Goal: Task Accomplishment & Management: Manage account settings

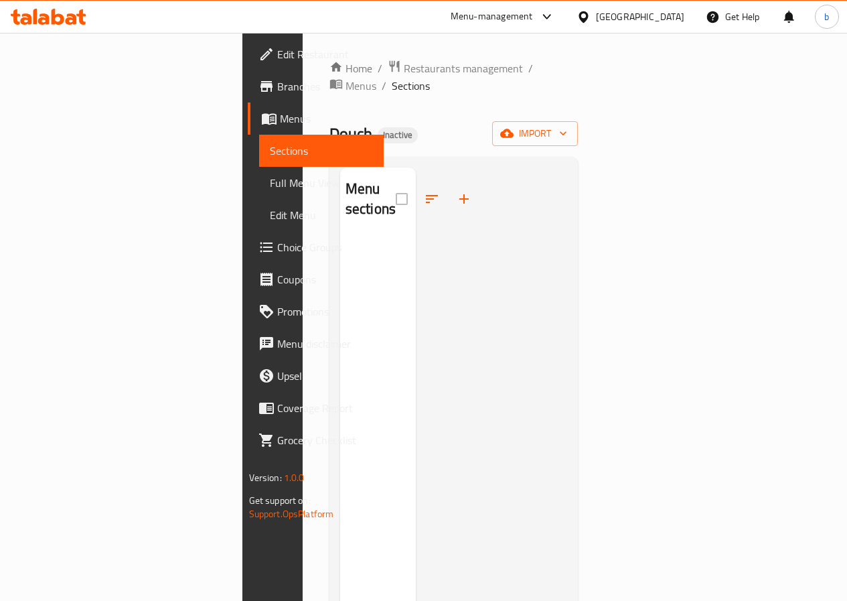
scroll to position [188, 0]
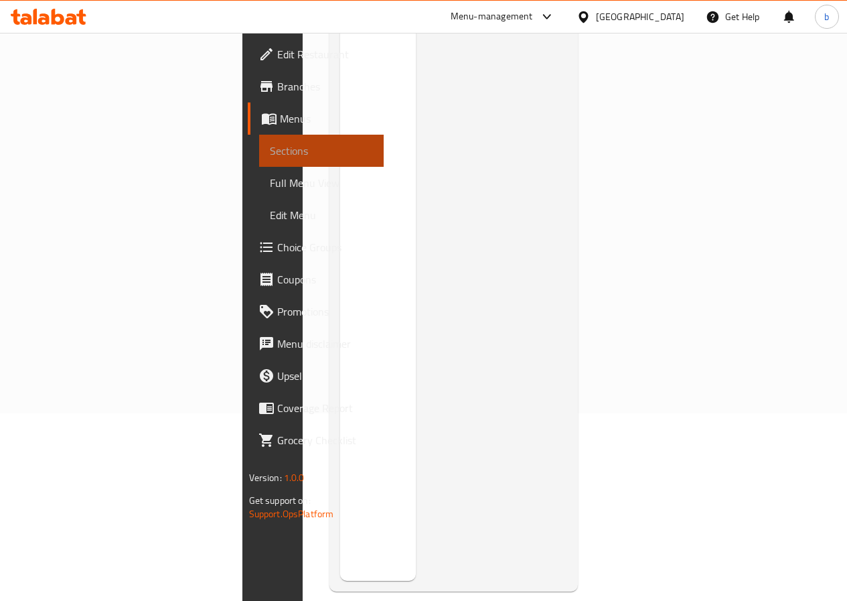
click at [259, 136] on link "Sections" at bounding box center [321, 151] width 125 height 32
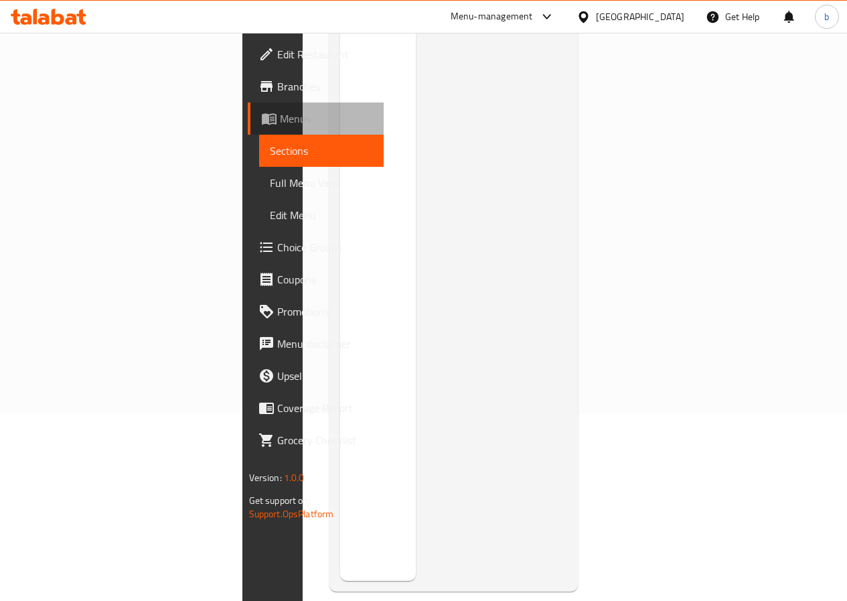
click at [280, 117] on span "Menus" at bounding box center [326, 118] width 93 height 16
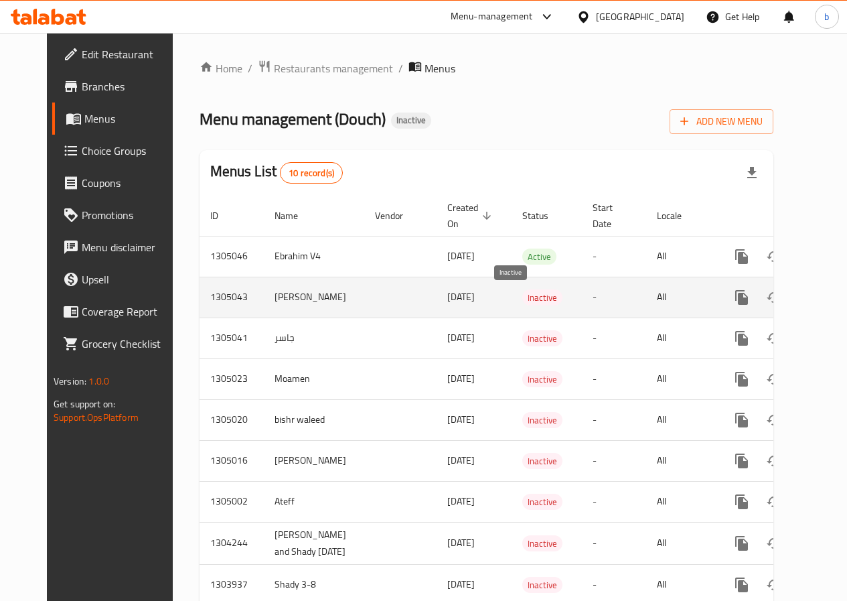
scroll to position [67, 0]
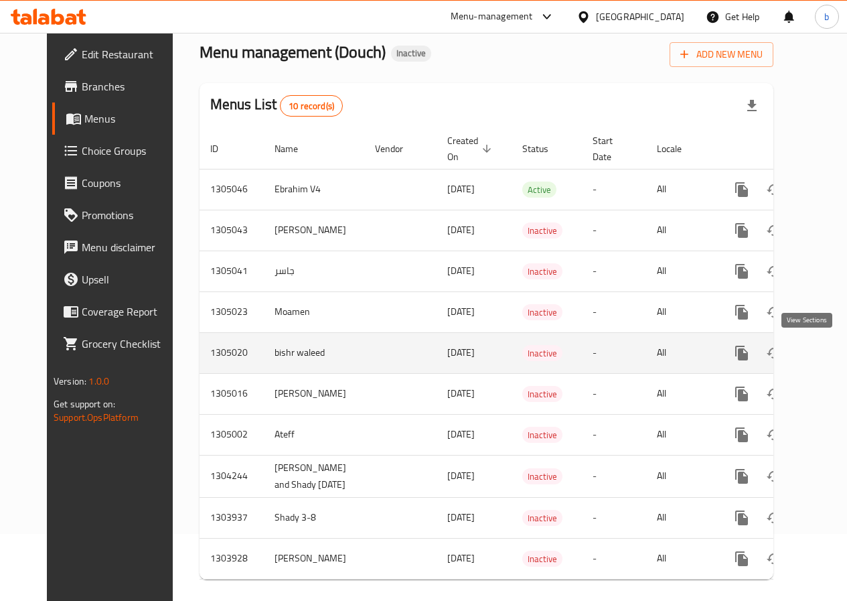
click at [830, 352] on icon "enhanced table" at bounding box center [838, 353] width 16 height 16
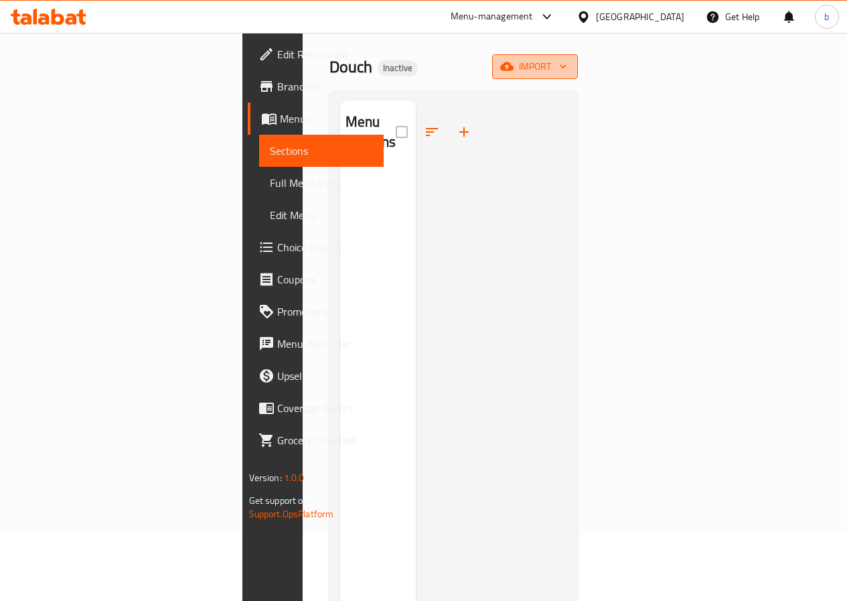
click at [578, 58] on button "import" at bounding box center [535, 66] width 86 height 25
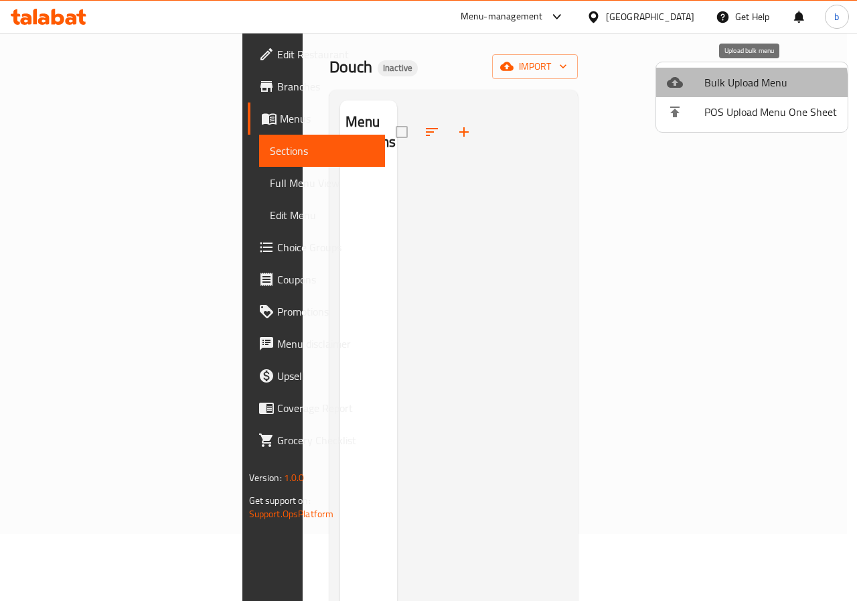
click at [741, 86] on span "Bulk Upload Menu" at bounding box center [770, 82] width 133 height 16
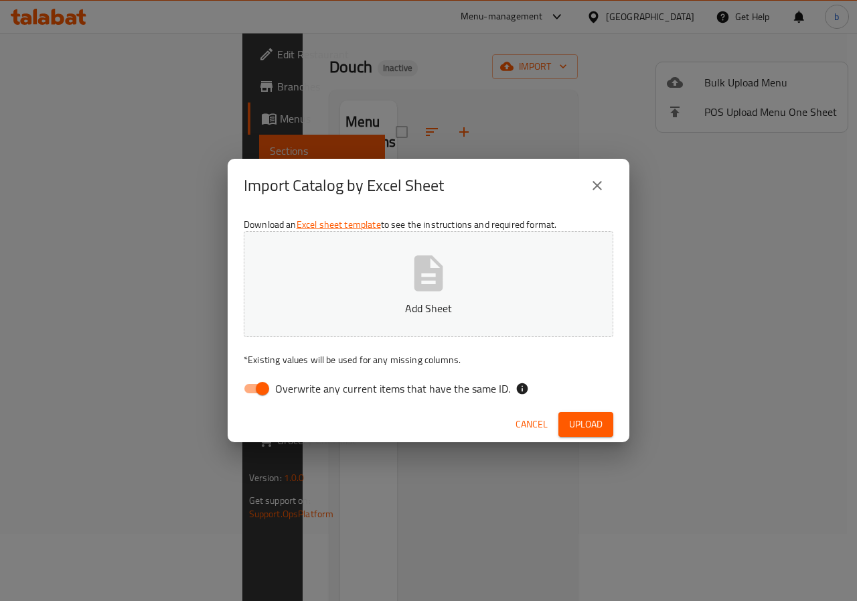
click at [257, 382] on input "Overwrite any current items that have the same ID." at bounding box center [262, 388] width 76 height 25
checkbox input "false"
click at [475, 323] on button "Add Sheet" at bounding box center [429, 284] width 370 height 106
click at [607, 429] on button "Upload" at bounding box center [585, 424] width 55 height 25
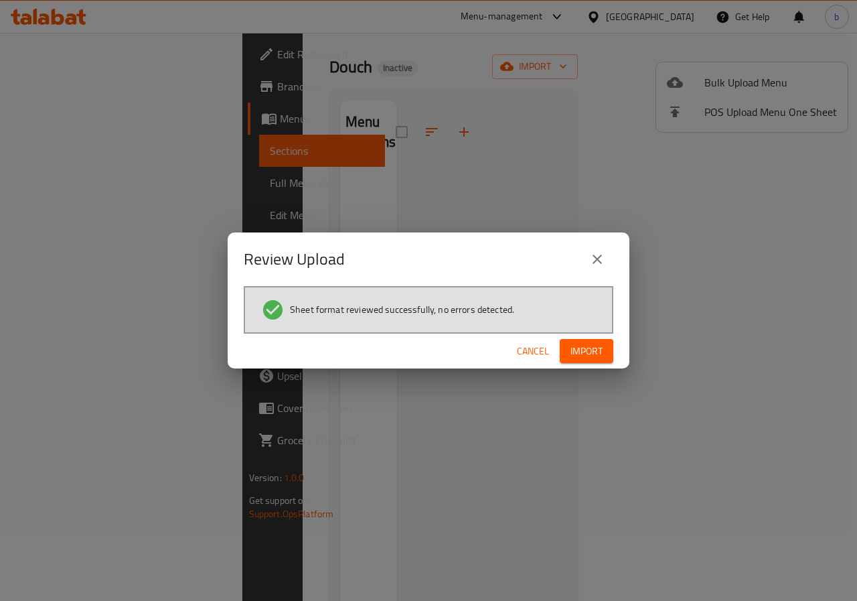
click at [572, 352] on span "Import" at bounding box center [587, 351] width 32 height 17
click at [546, 346] on span "Cancel" at bounding box center [544, 351] width 32 height 17
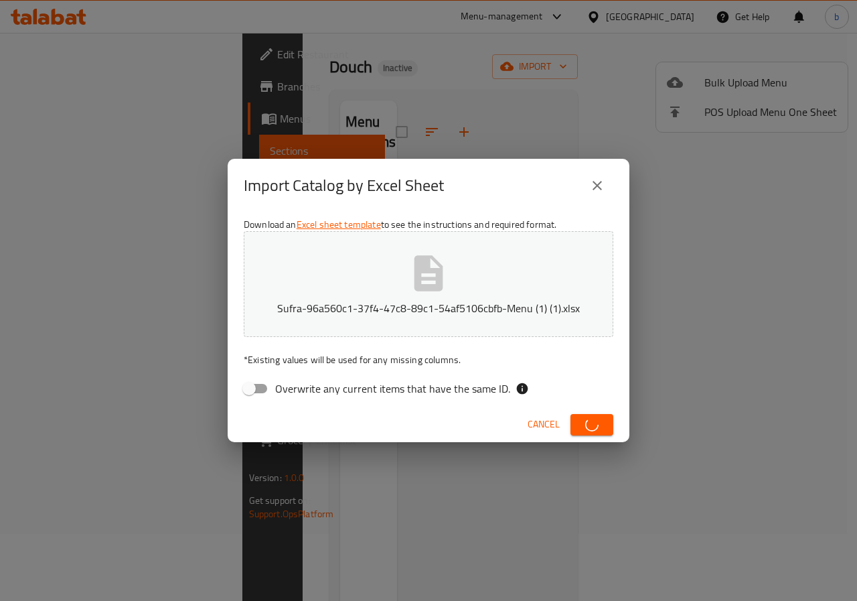
click at [601, 182] on icon "close" at bounding box center [597, 185] width 9 height 9
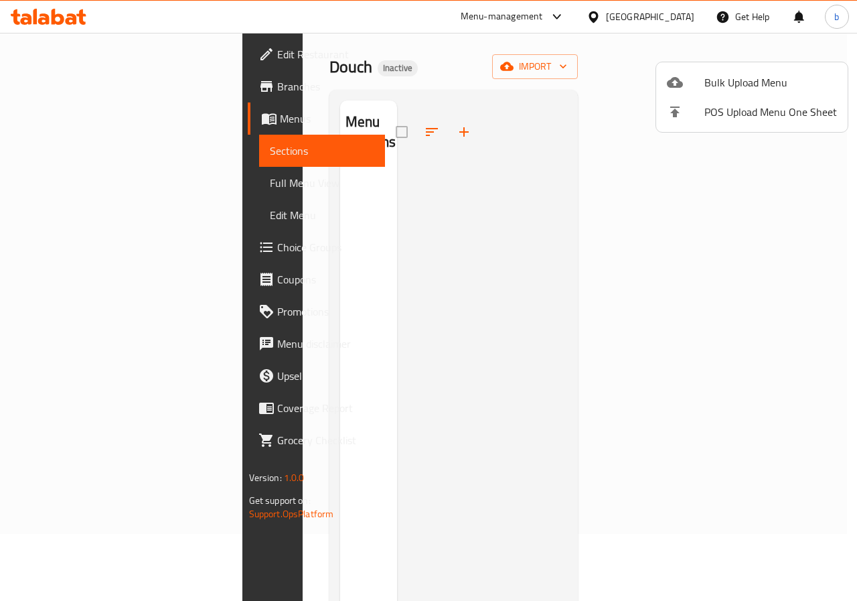
click at [63, 119] on div at bounding box center [428, 300] width 857 height 601
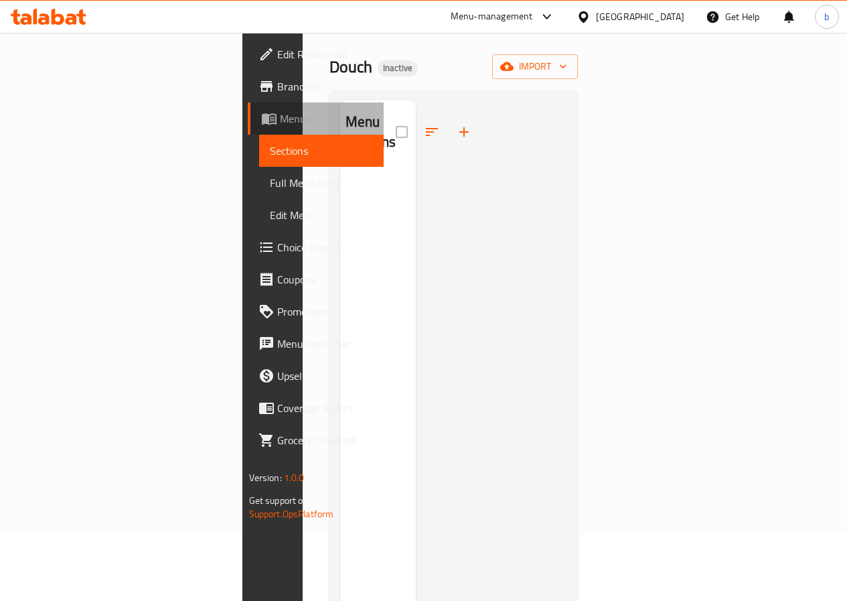
click at [262, 122] on icon at bounding box center [269, 119] width 15 height 11
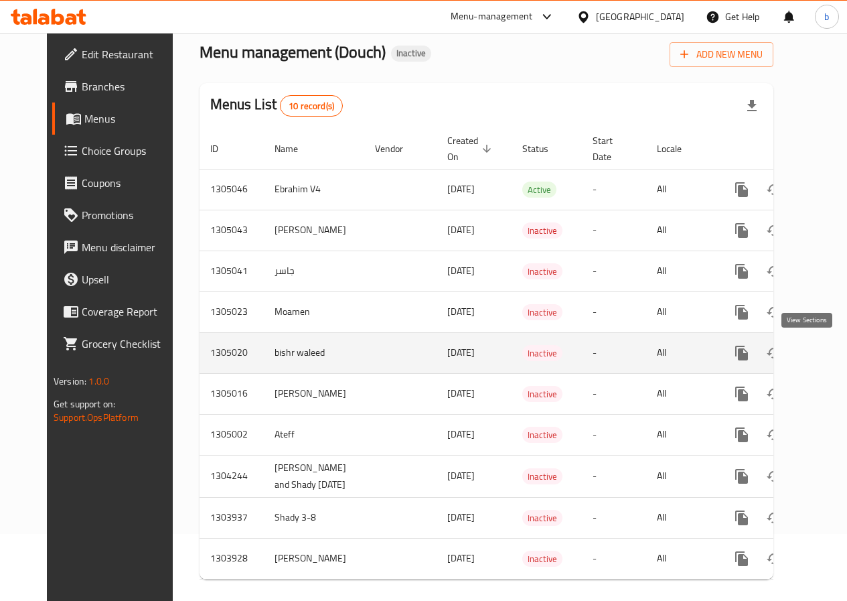
click at [830, 348] on icon "enhanced table" at bounding box center [838, 353] width 16 height 16
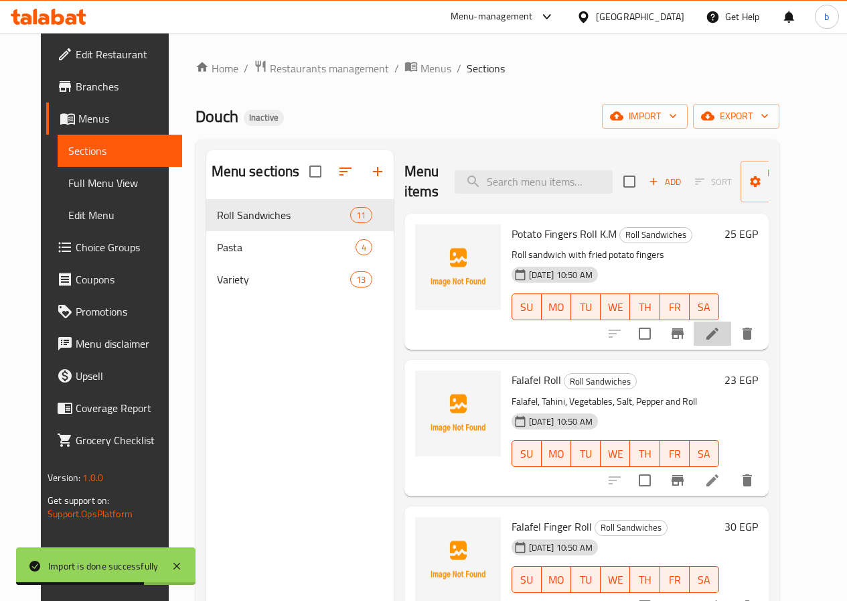
click at [731, 342] on li at bounding box center [713, 333] width 38 height 24
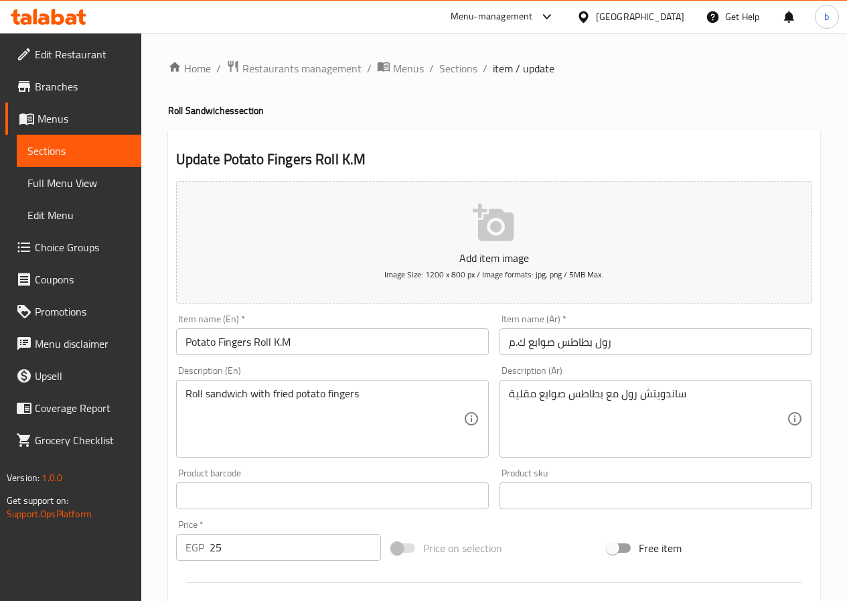
click at [91, 146] on span "Sections" at bounding box center [78, 151] width 103 height 16
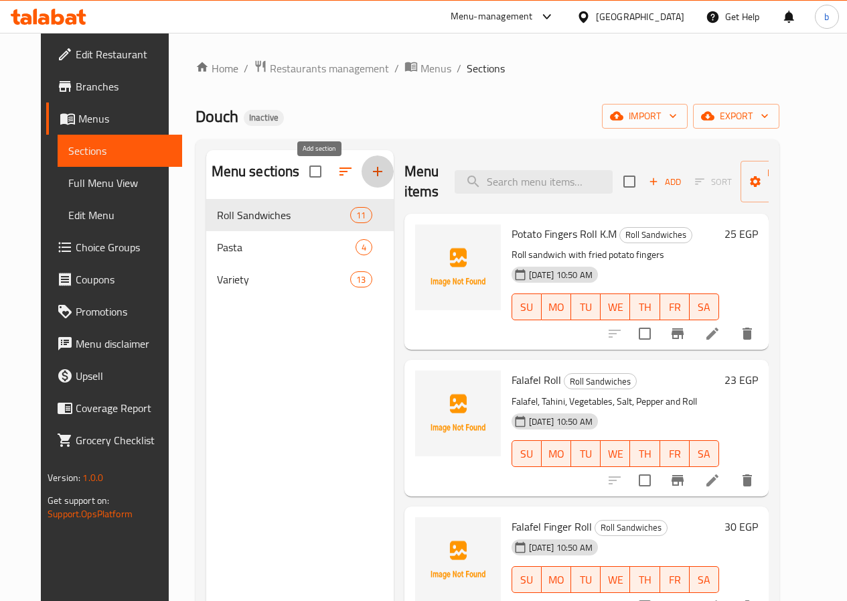
click at [362, 188] on button "button" at bounding box center [378, 171] width 32 height 32
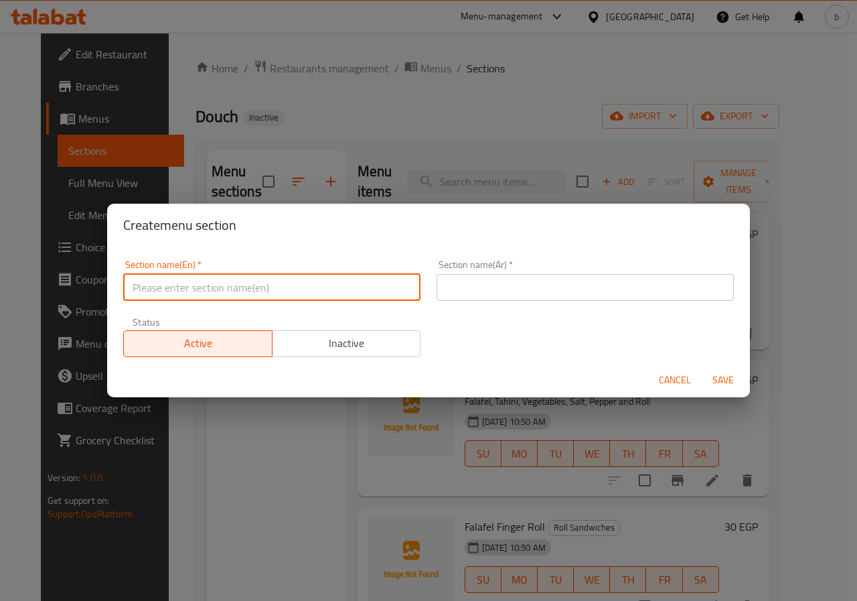
click at [351, 297] on input "text" at bounding box center [271, 287] width 297 height 27
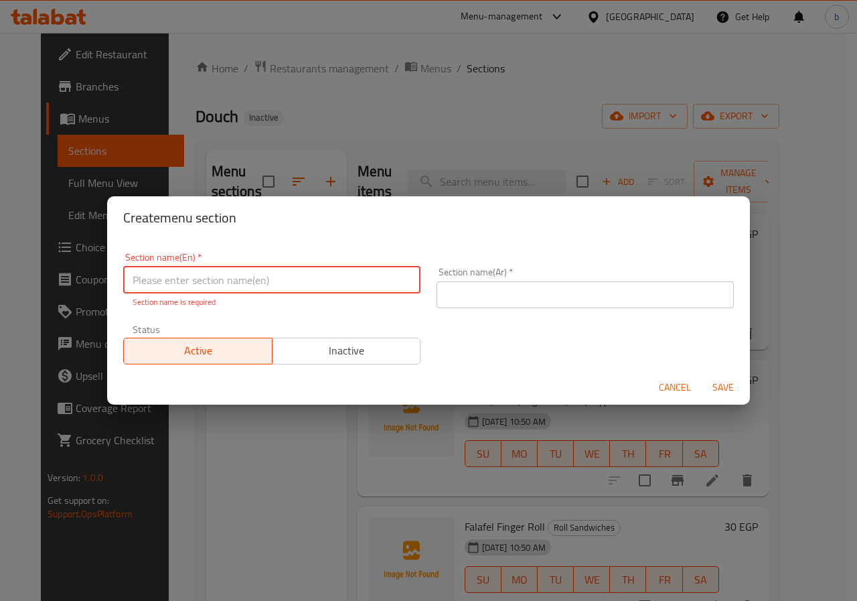
click at [375, 161] on div "Create menu section Section name(En)   * Section name(En) * Section name is req…" at bounding box center [428, 300] width 857 height 601
click at [510, 306] on input "text" at bounding box center [585, 294] width 297 height 27
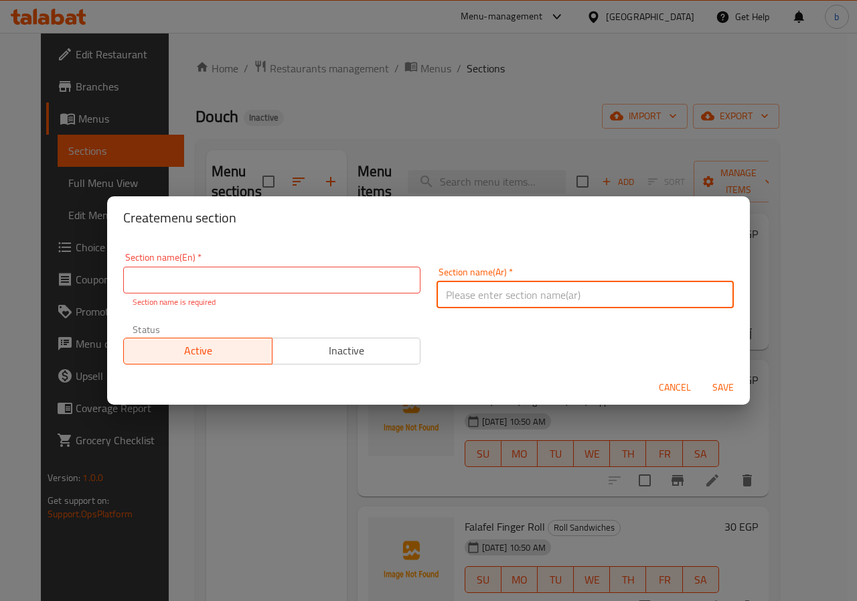
click at [687, 386] on span "Cancel" at bounding box center [675, 387] width 32 height 17
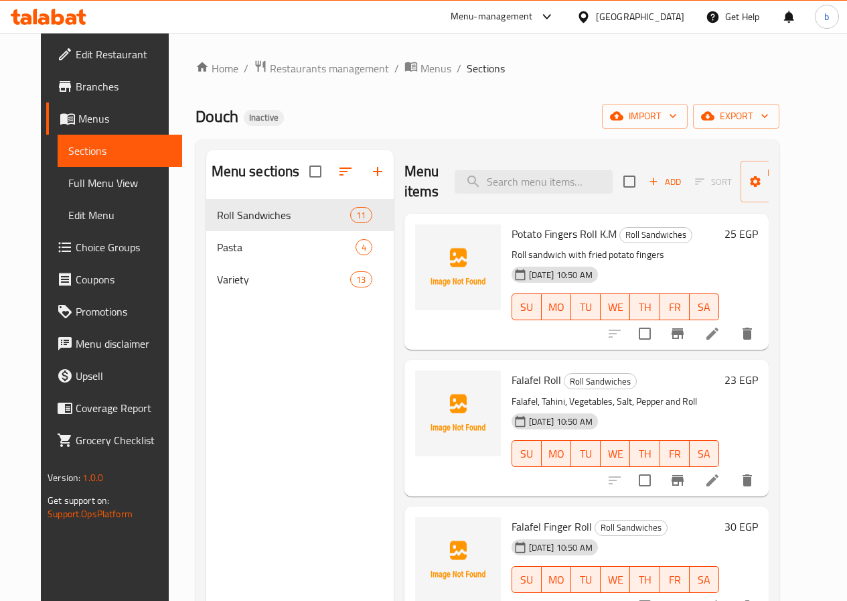
click at [647, 177] on span "Add" at bounding box center [665, 181] width 36 height 15
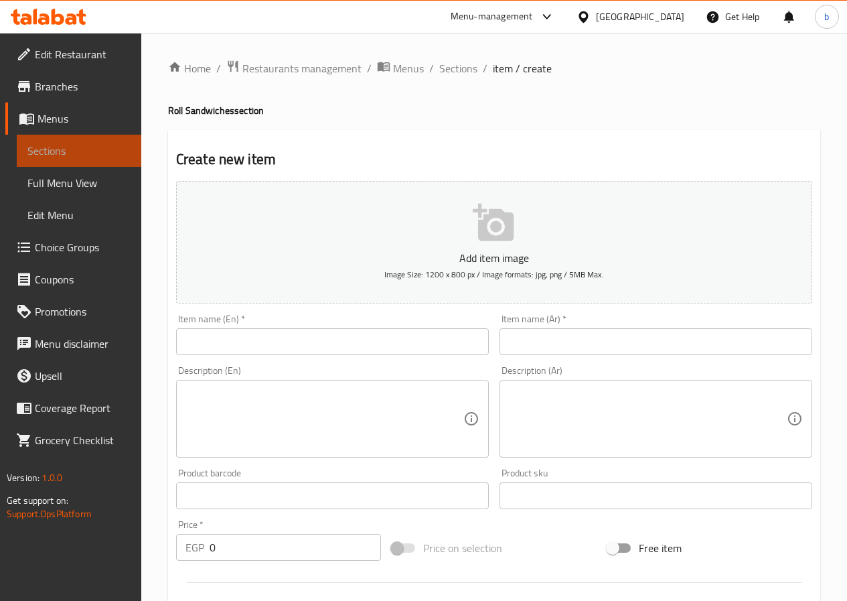
click at [79, 139] on link "Sections" at bounding box center [79, 151] width 125 height 32
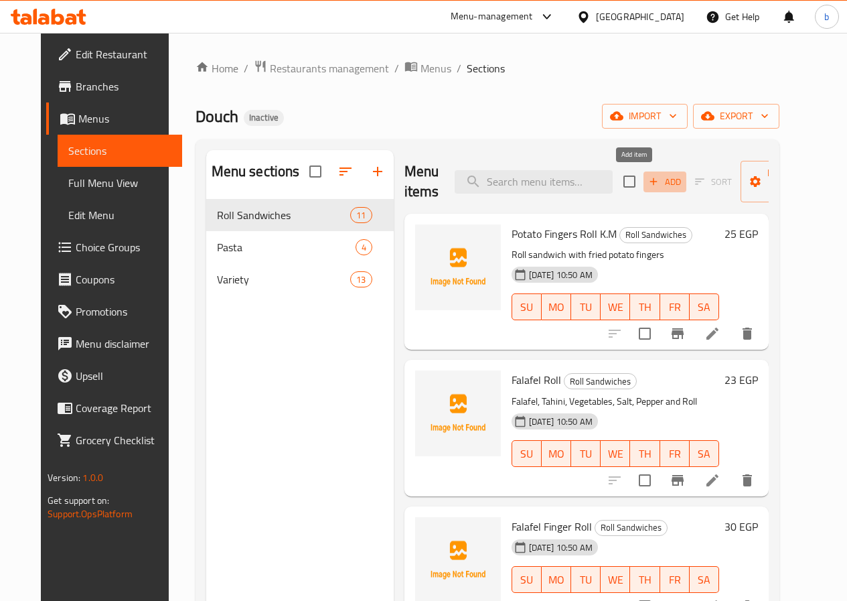
click at [647, 178] on span "Add" at bounding box center [665, 181] width 36 height 15
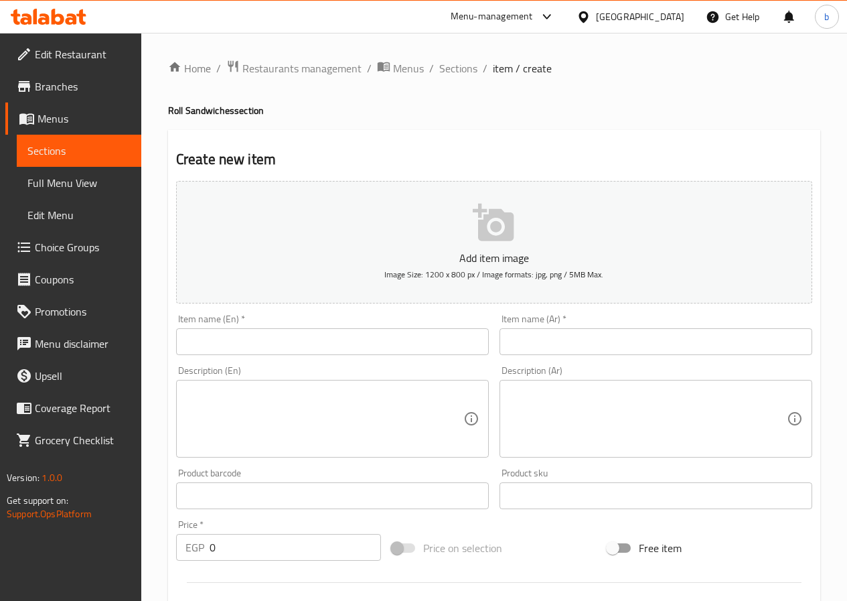
click at [533, 325] on div "Item name (Ar)   * Item name (Ar) *" at bounding box center [656, 334] width 313 height 41
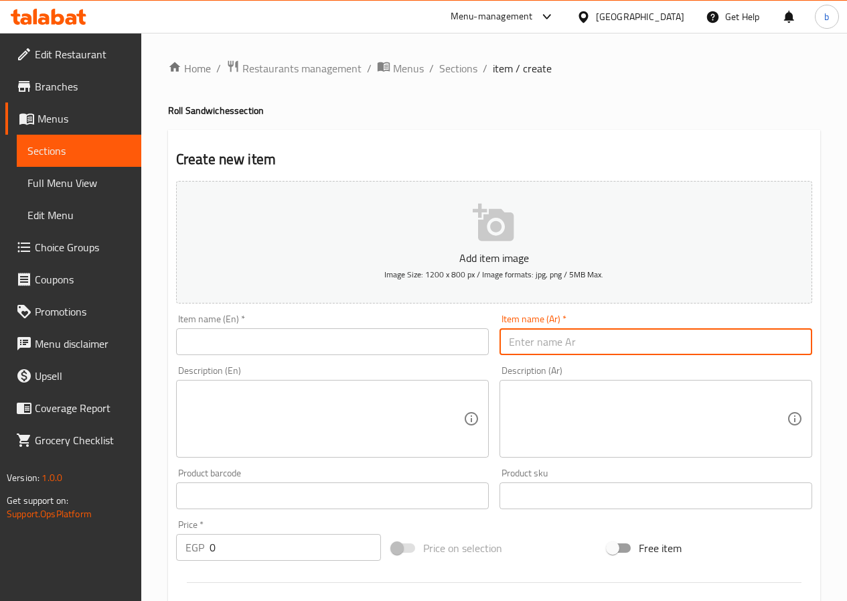
click at [546, 347] on input "text" at bounding box center [656, 341] width 313 height 27
type input "رول صوابع سجق"
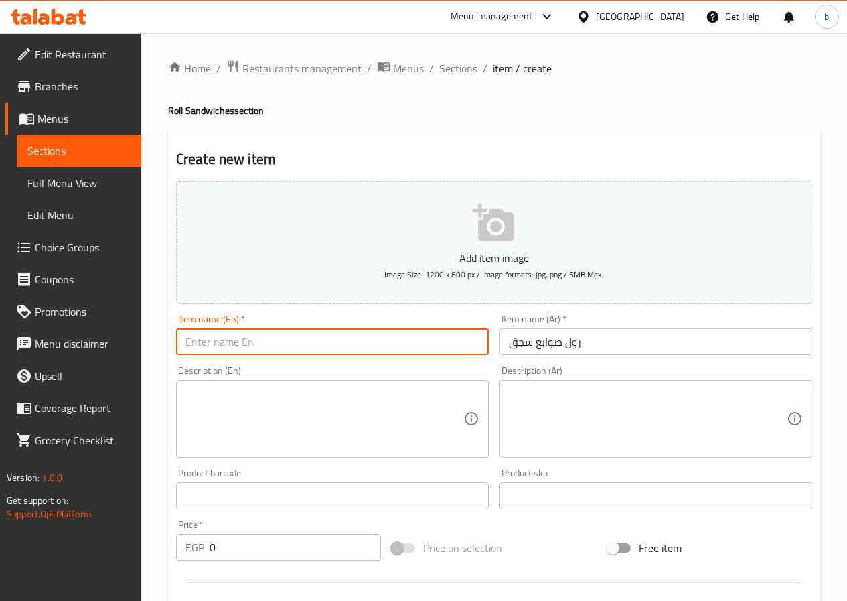
click at [436, 344] on input "text" at bounding box center [332, 341] width 313 height 27
type input "[MEDICAL_DATA] Roll"
drag, startPoint x: 328, startPoint y: 348, endPoint x: 156, endPoint y: 351, distance: 172.1
click at [156, 351] on div "Home / Restaurants management / Menus / Sections / item / create Roll Sandwiche…" at bounding box center [494, 489] width 706 height 913
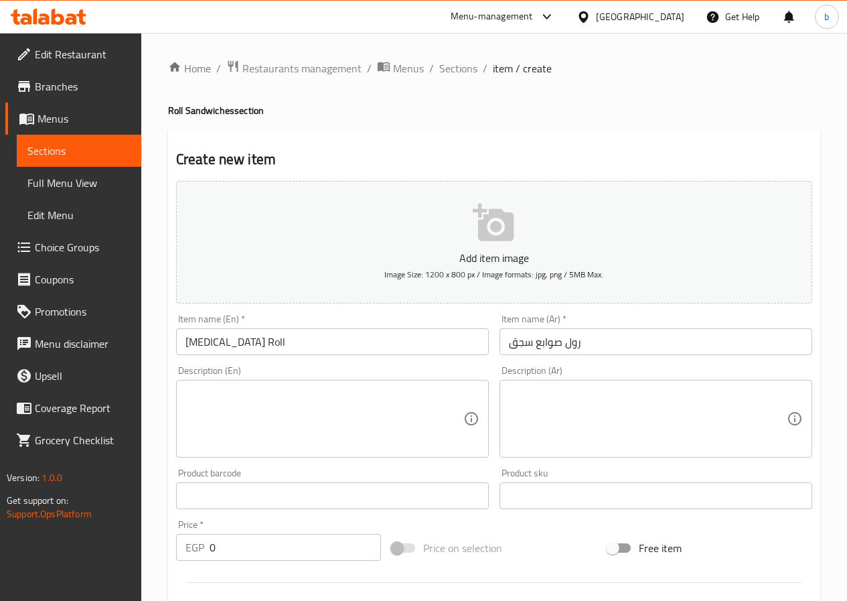
click at [344, 413] on textarea at bounding box center [324, 419] width 278 height 64
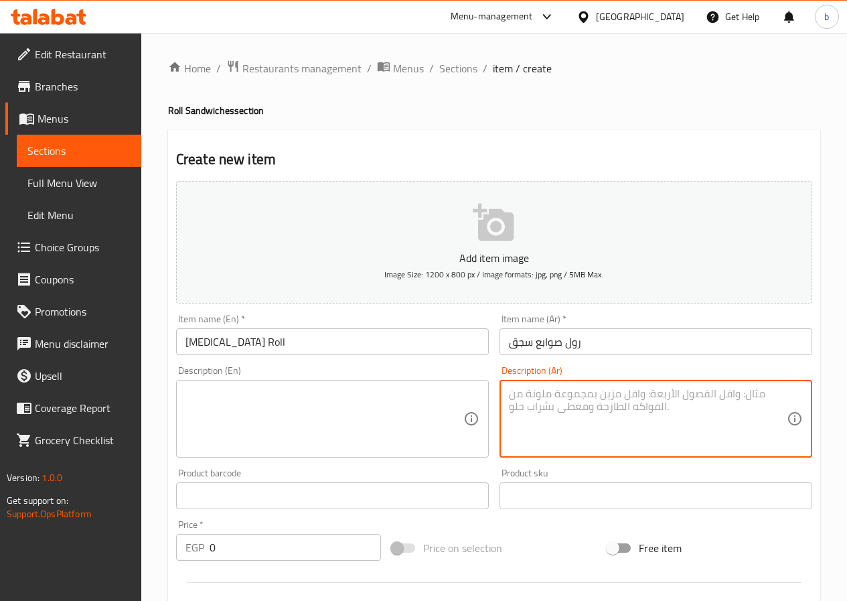
click at [583, 411] on textarea at bounding box center [648, 419] width 278 height 64
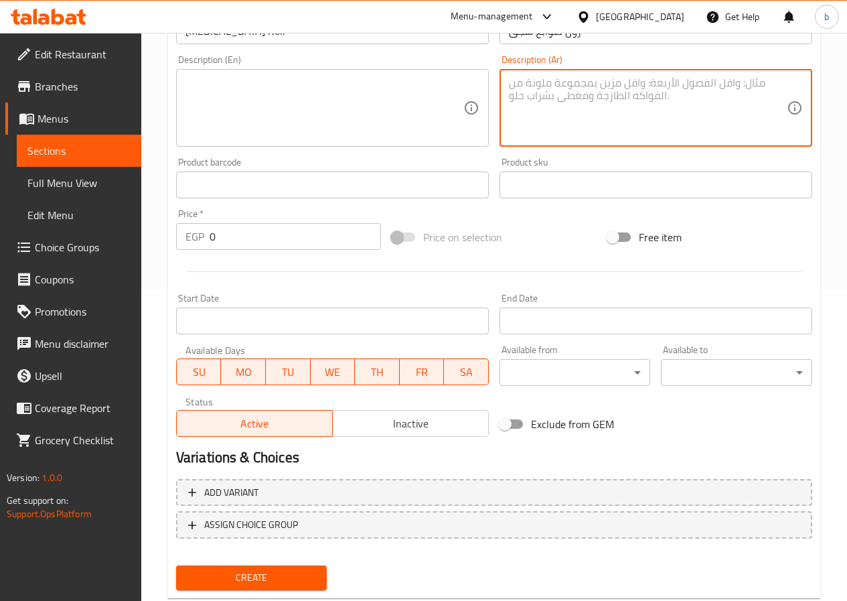
scroll to position [335, 0]
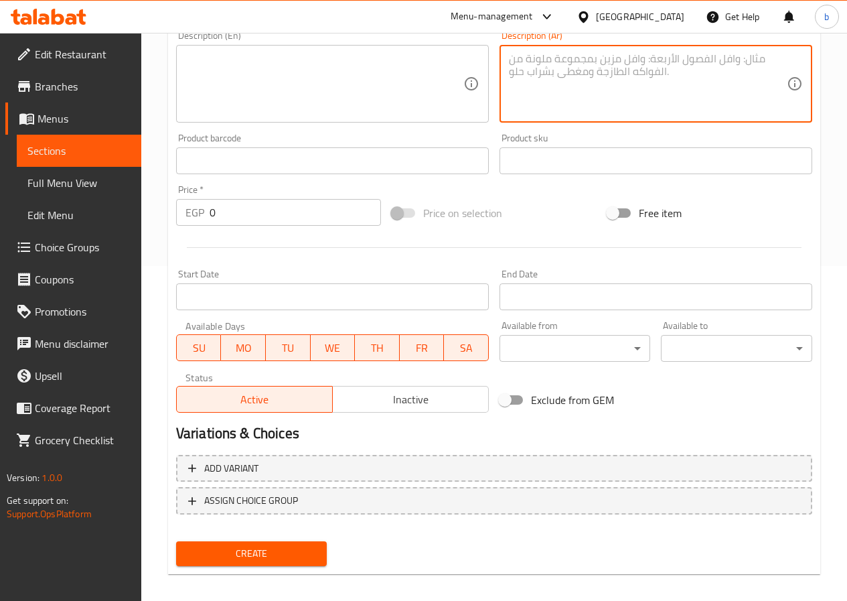
click at [286, 218] on input "0" at bounding box center [295, 212] width 171 height 27
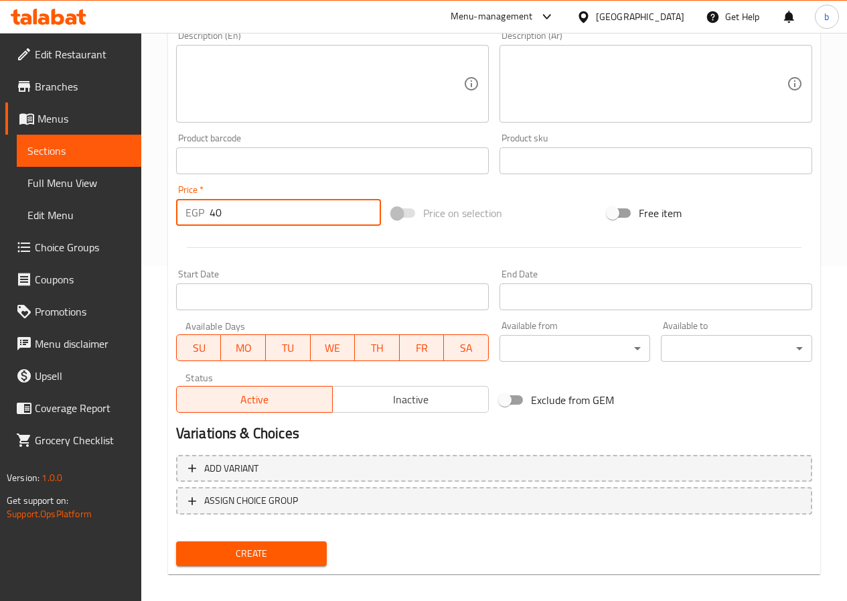
type input "40"
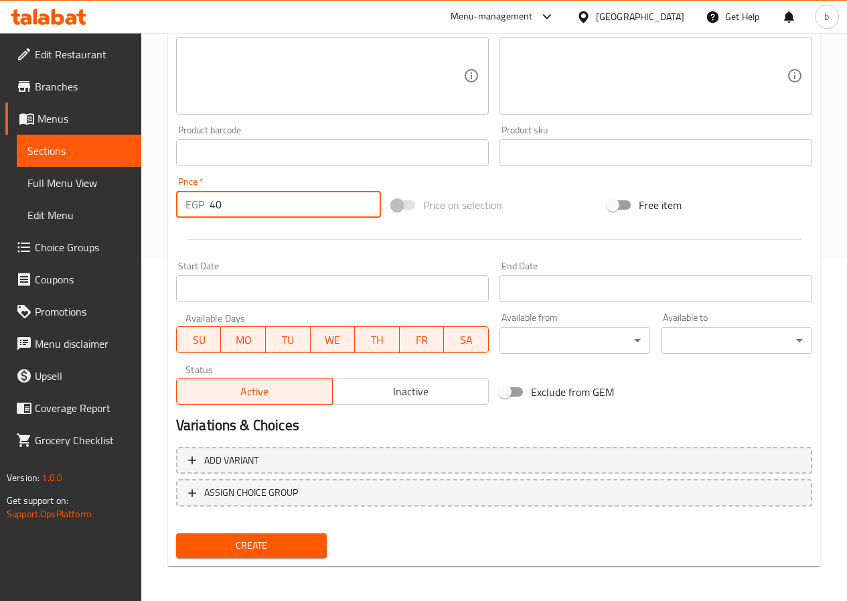
scroll to position [346, 0]
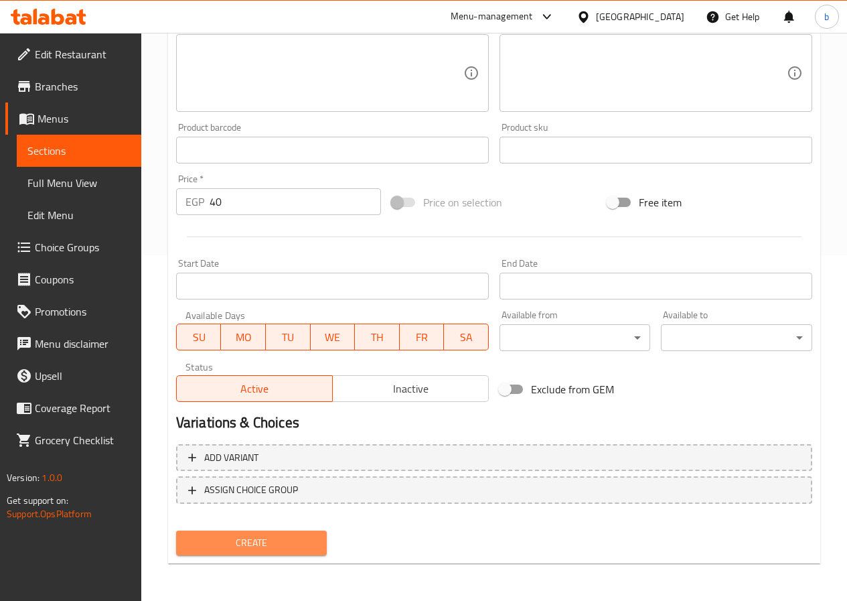
click at [278, 532] on button "Create" at bounding box center [251, 542] width 151 height 25
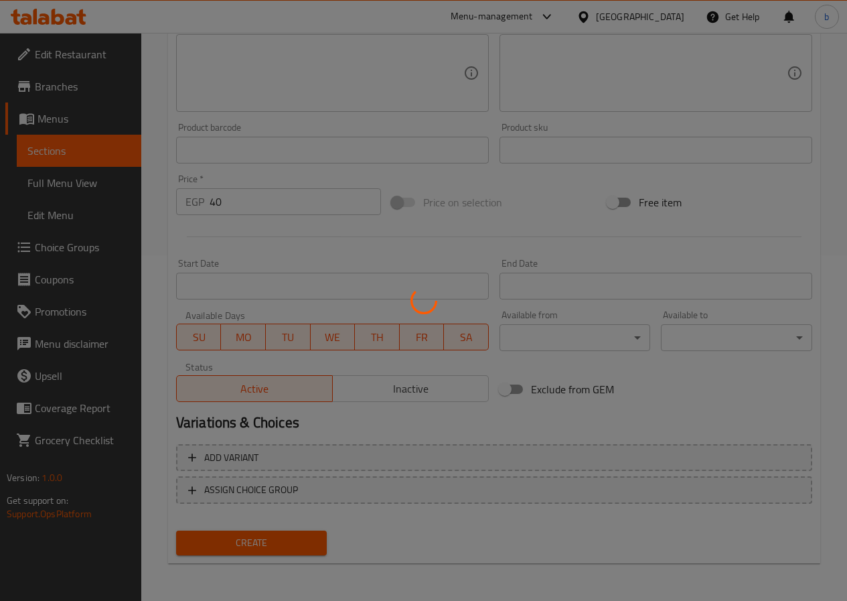
type input "0"
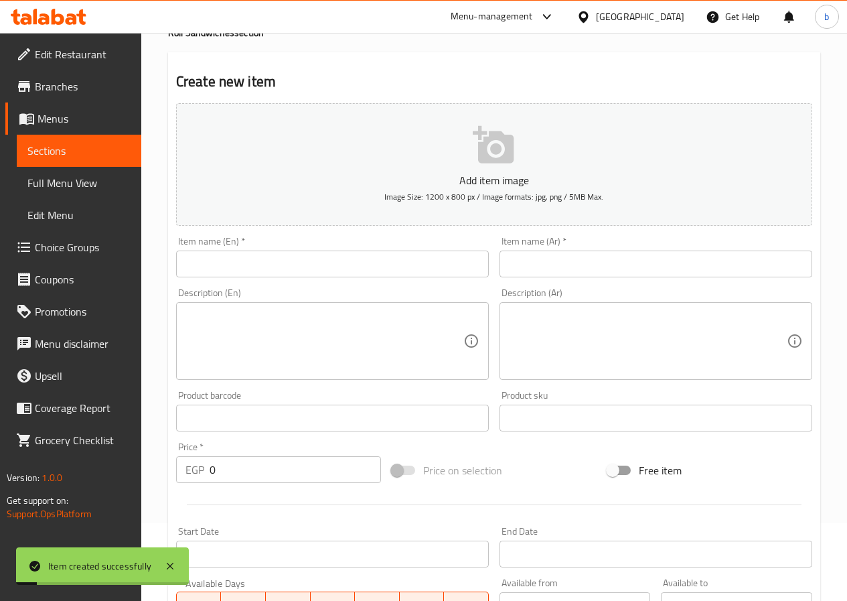
scroll to position [0, 0]
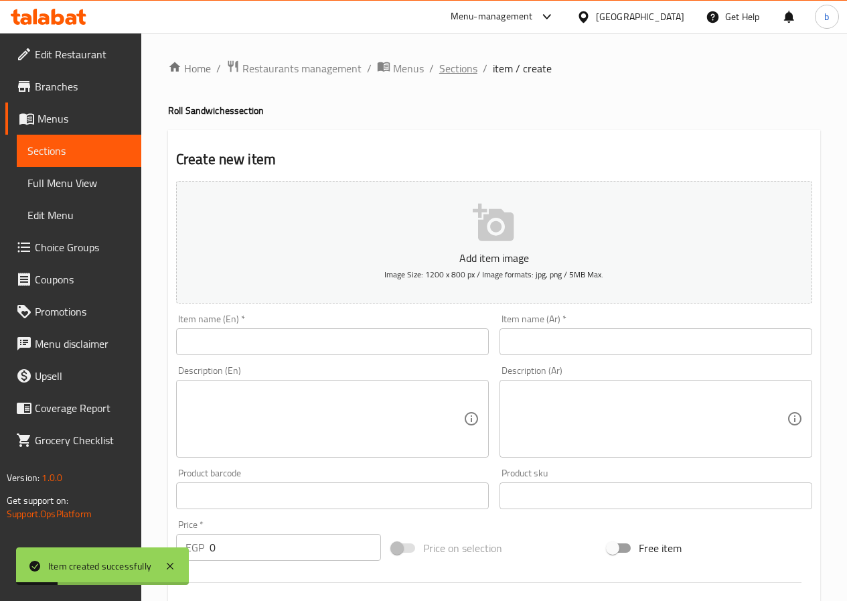
click at [456, 72] on span "Sections" at bounding box center [458, 68] width 38 height 16
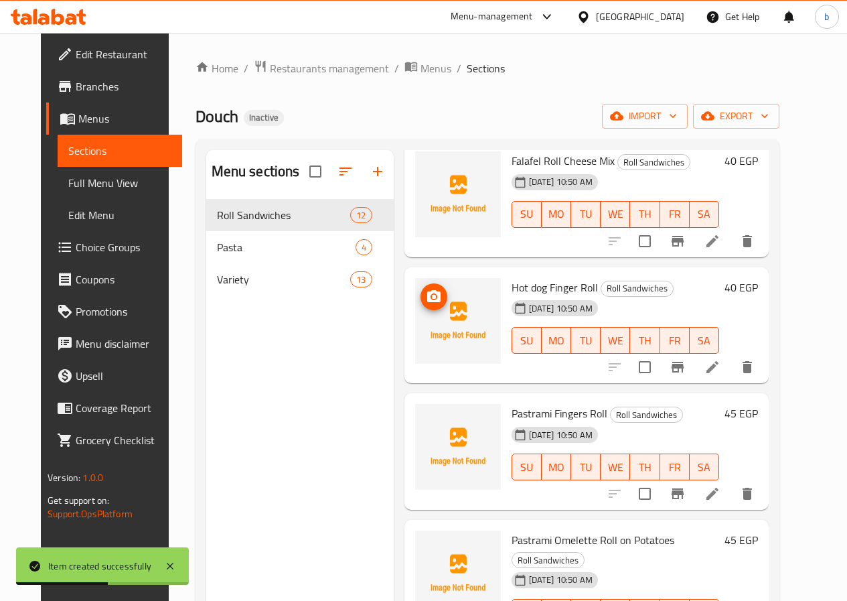
scroll to position [1009, 0]
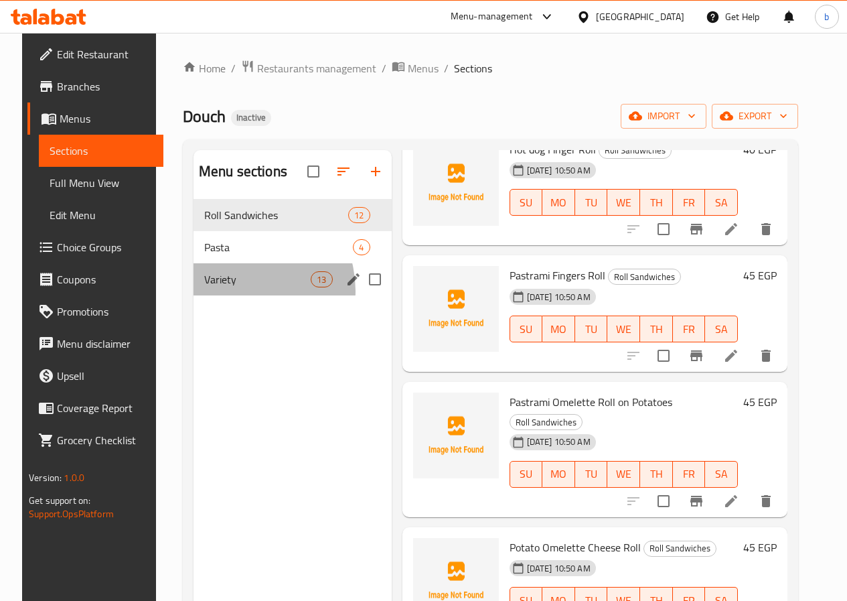
click at [223, 295] on div "Variety 13" at bounding box center [293, 279] width 198 height 32
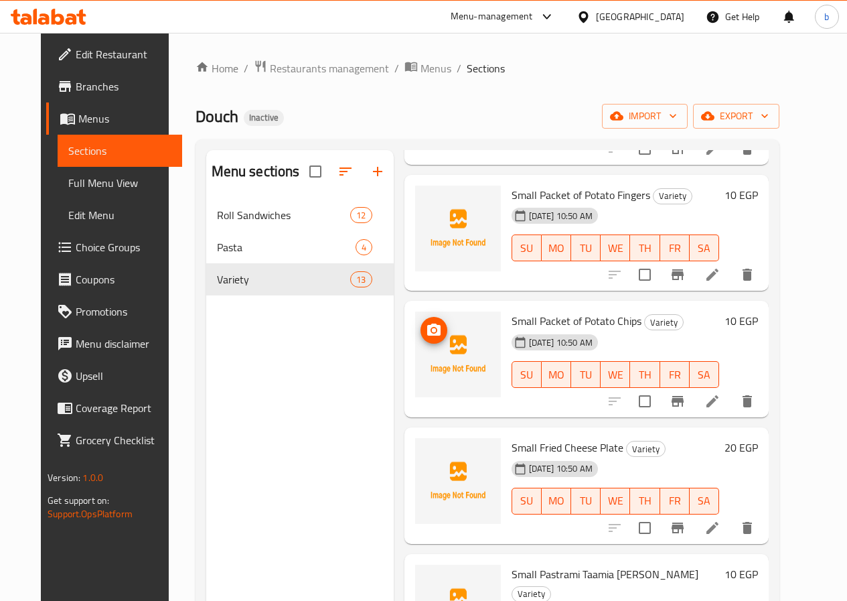
scroll to position [1235, 0]
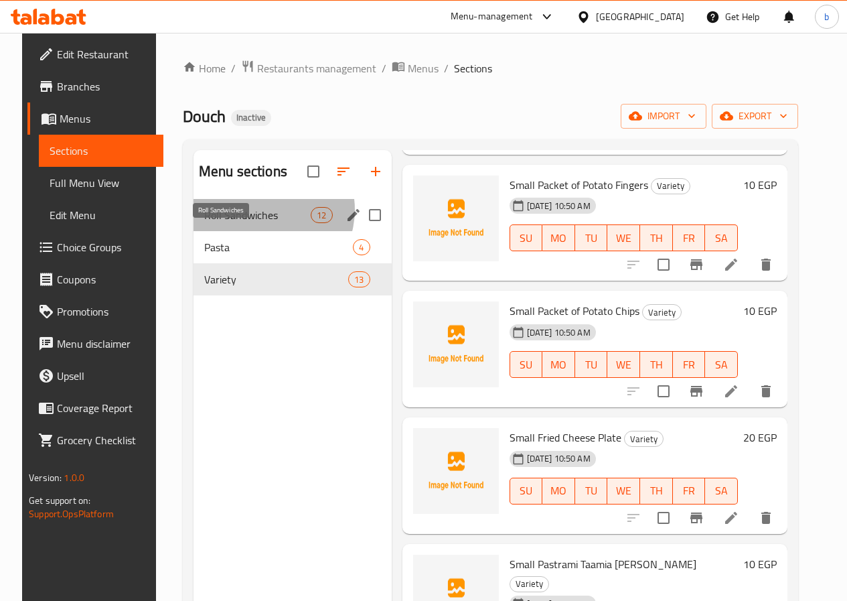
click at [251, 223] on span "Roll Sandwiches" at bounding box center [257, 215] width 106 height 16
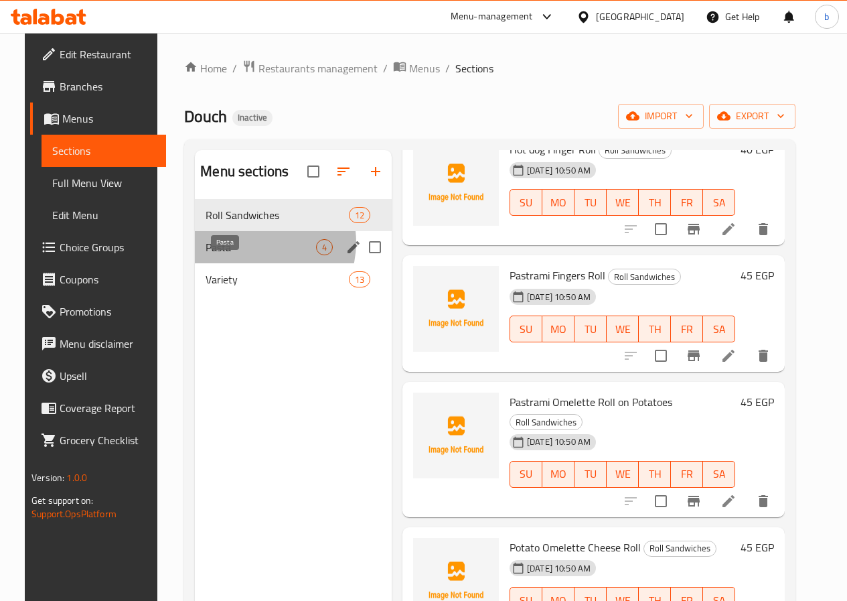
click at [246, 255] on span "Pasta" at bounding box center [261, 247] width 110 height 16
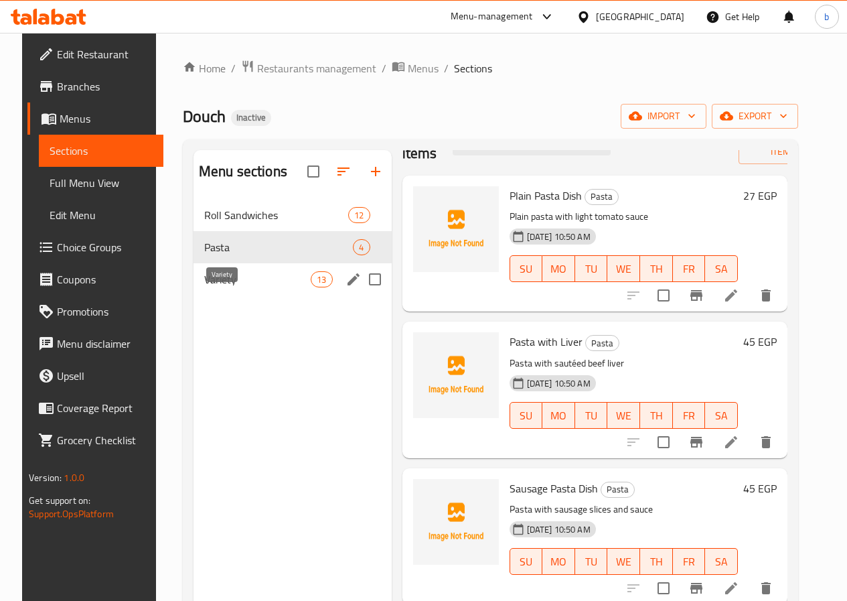
click at [243, 287] on span "Variety" at bounding box center [257, 279] width 106 height 16
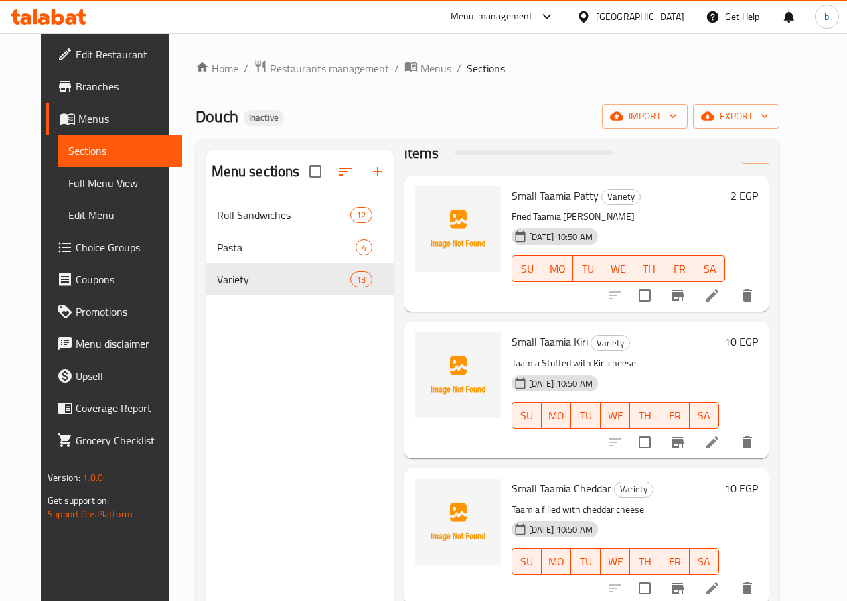
click at [104, 148] on span "Sections" at bounding box center [119, 151] width 103 height 16
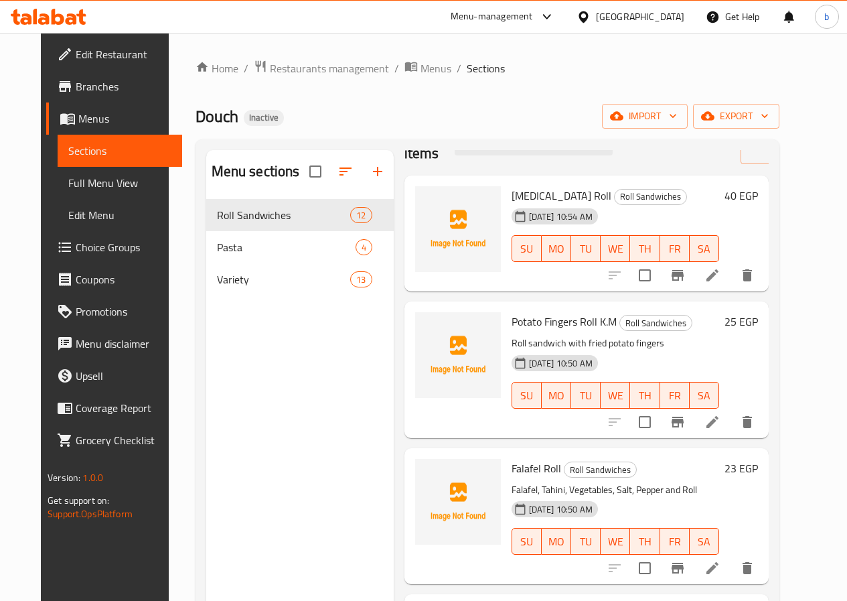
click at [90, 120] on span "Menus" at bounding box center [124, 118] width 93 height 16
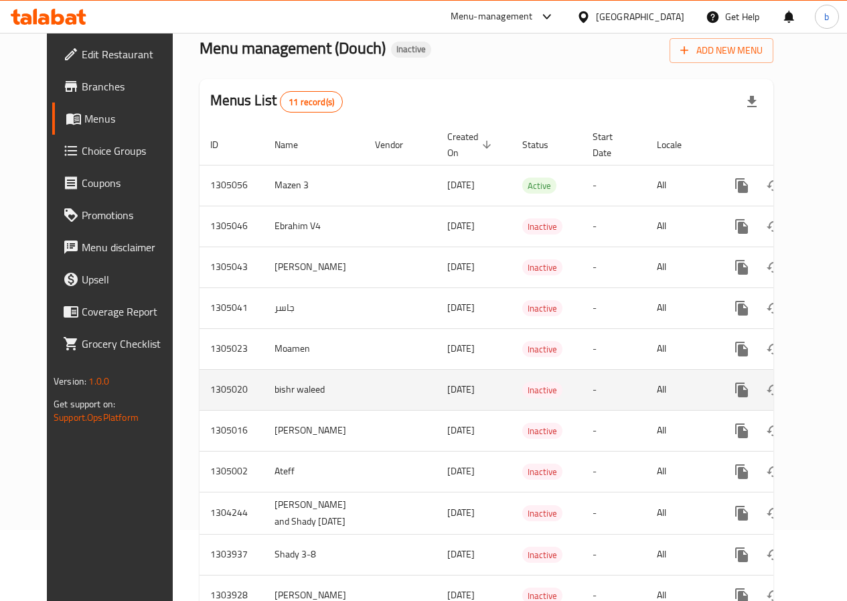
scroll to position [67, 0]
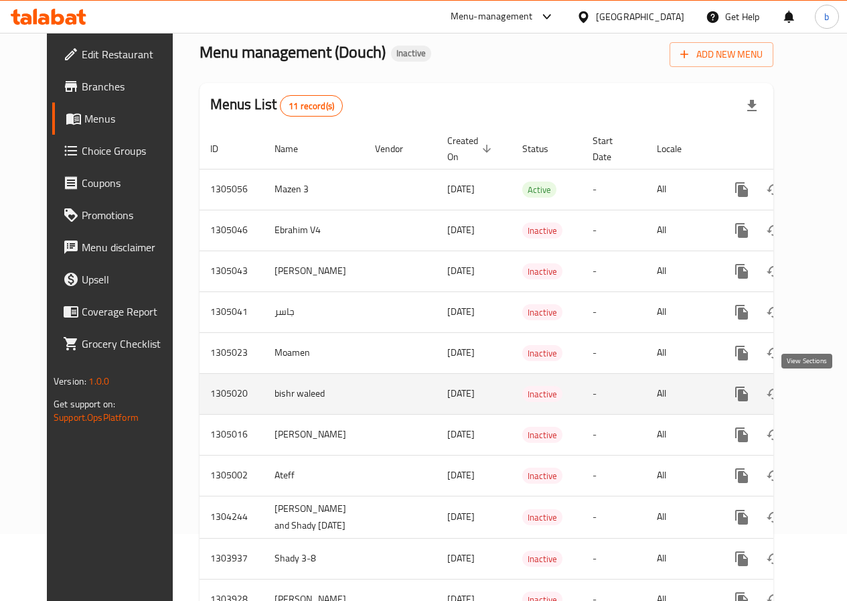
click at [830, 390] on icon "enhanced table" at bounding box center [838, 394] width 16 height 16
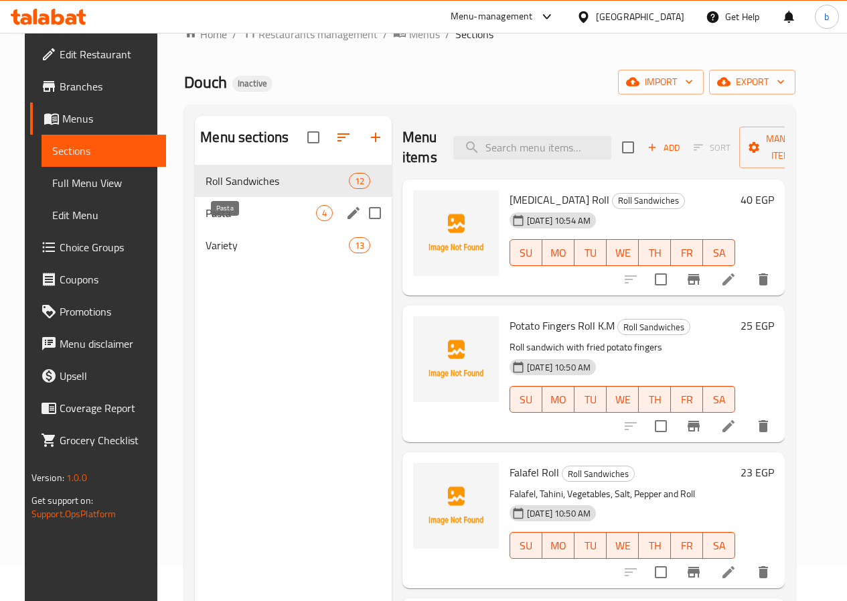
scroll to position [67, 0]
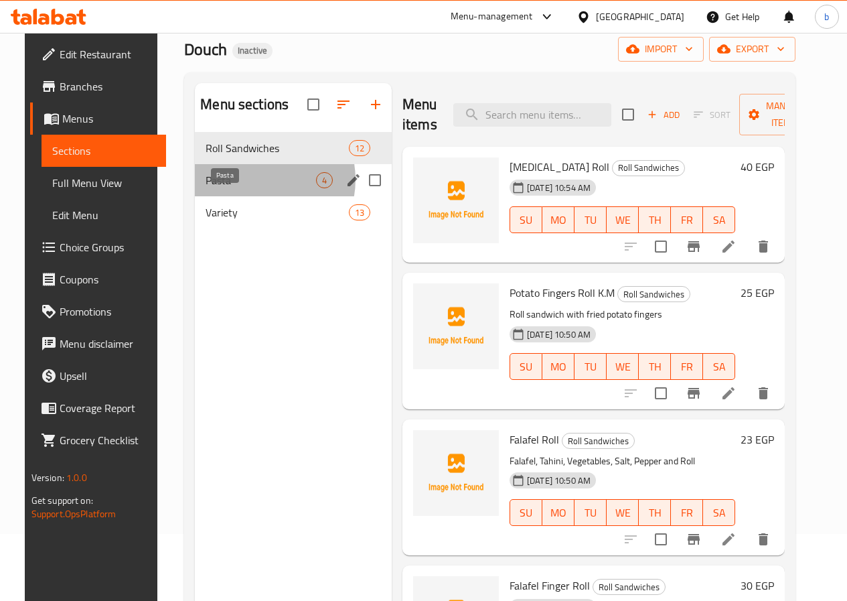
click at [242, 188] on span "Pasta" at bounding box center [261, 180] width 110 height 16
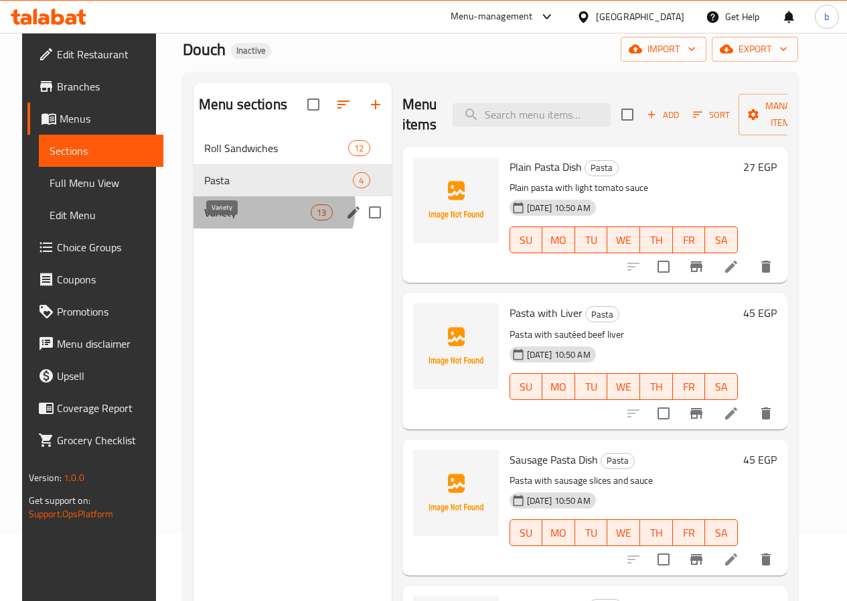
click at [255, 220] on span "Variety" at bounding box center [257, 212] width 106 height 16
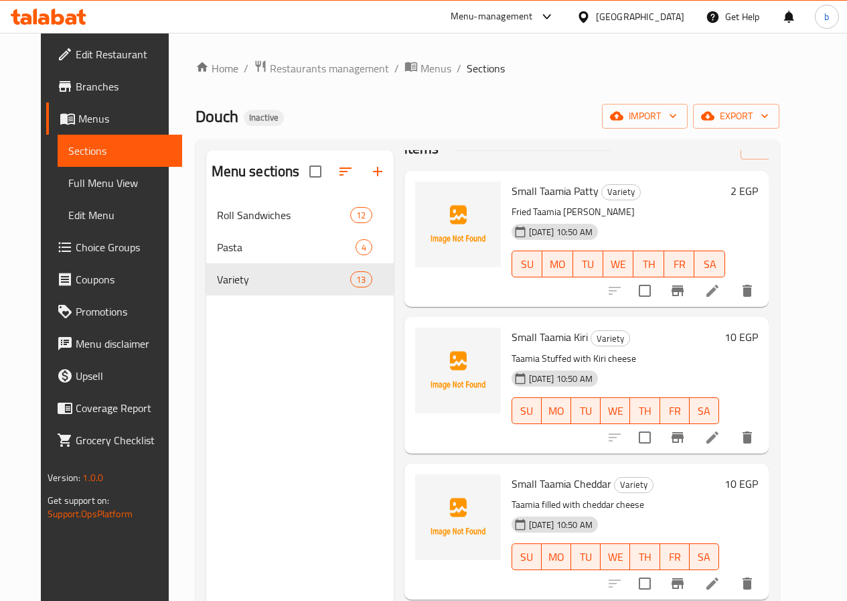
scroll to position [134, 0]
